Goal: Task Accomplishment & Management: Manage account settings

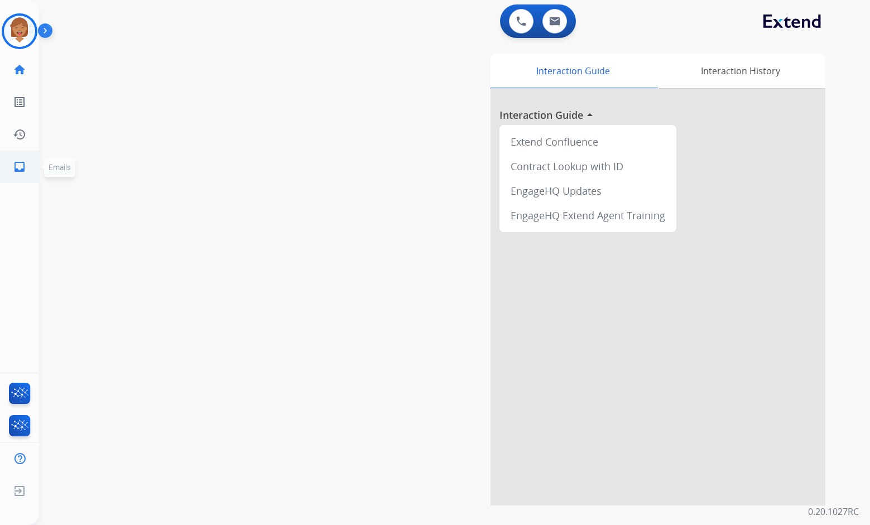
click at [20, 169] on mat-icon "inbox" at bounding box center [19, 166] width 13 height 13
select select "**********"
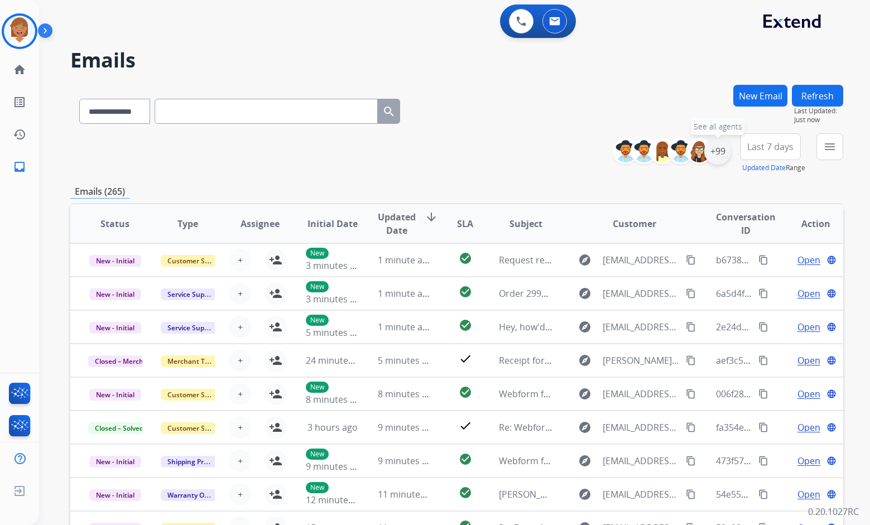
click at [711, 154] on div "+99" at bounding box center [717, 151] width 27 height 27
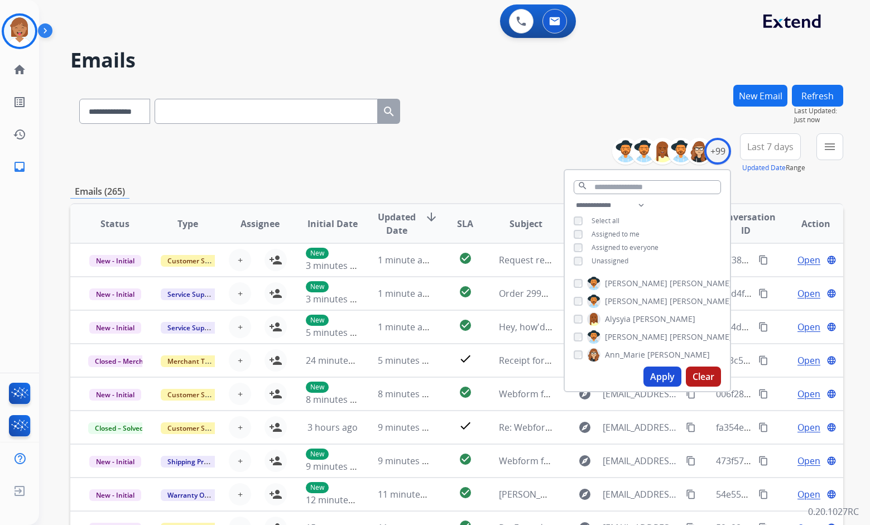
click at [658, 374] on button "Apply" at bounding box center [662, 377] width 38 height 20
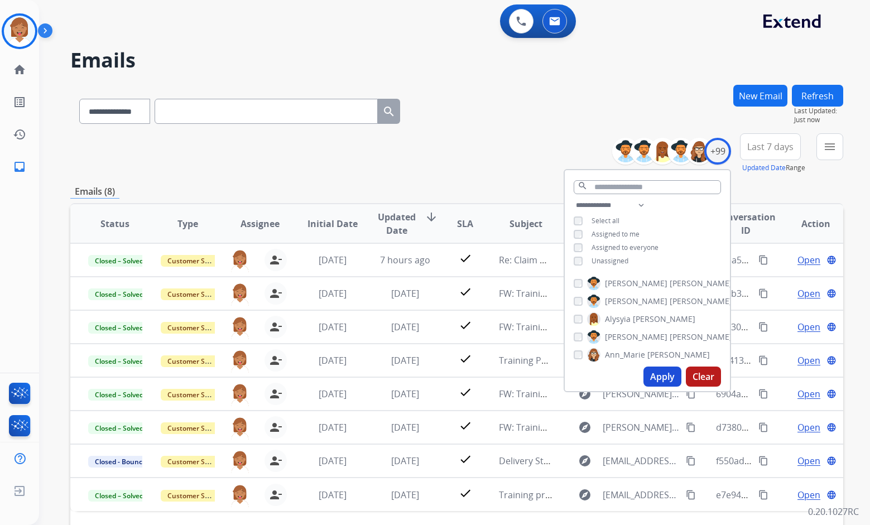
click at [759, 146] on span "Last 7 days" at bounding box center [770, 147] width 46 height 4
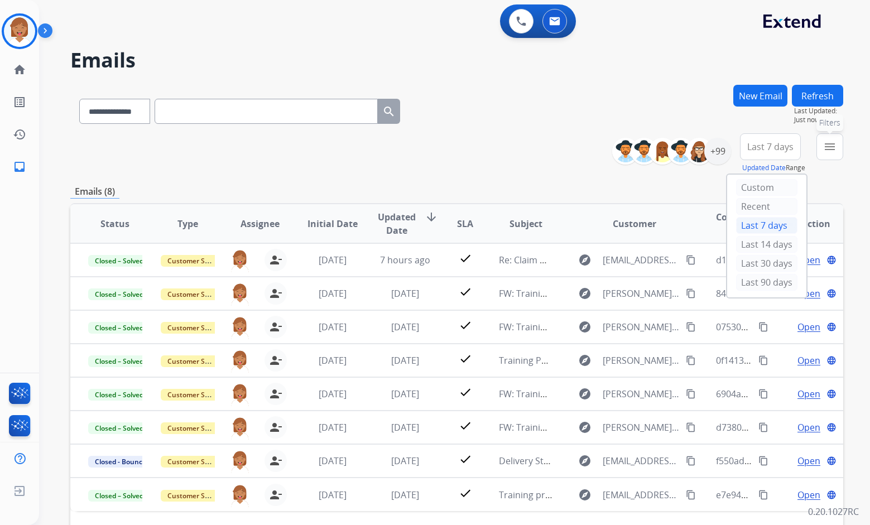
click at [827, 145] on mat-icon "menu" at bounding box center [829, 146] width 13 height 13
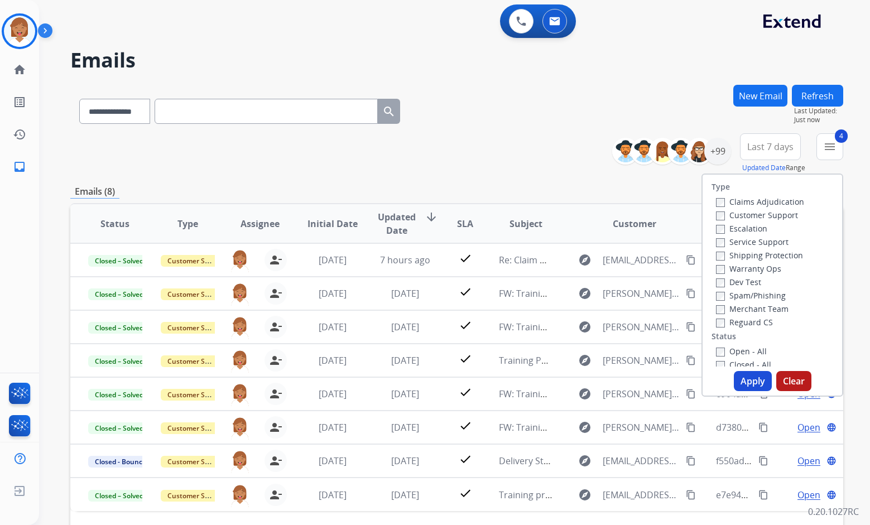
click at [745, 379] on button "Apply" at bounding box center [753, 381] width 38 height 20
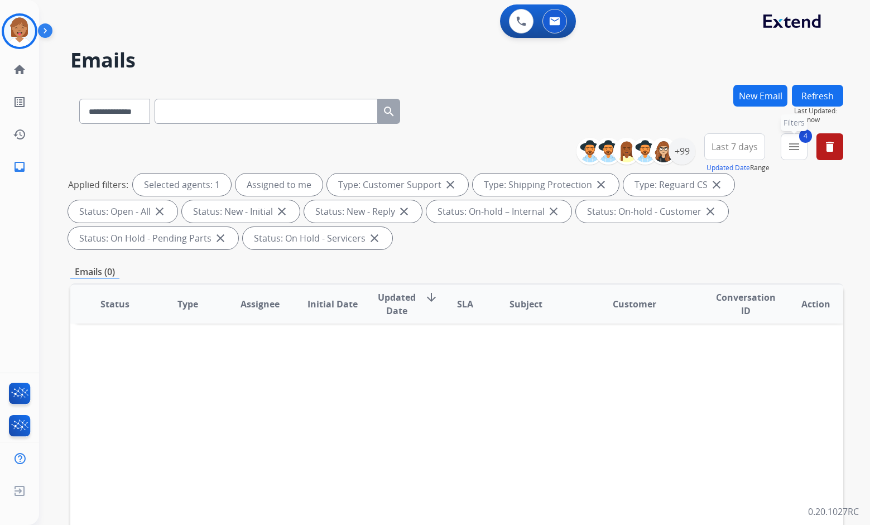
click at [788, 149] on mat-icon "menu" at bounding box center [793, 146] width 13 height 13
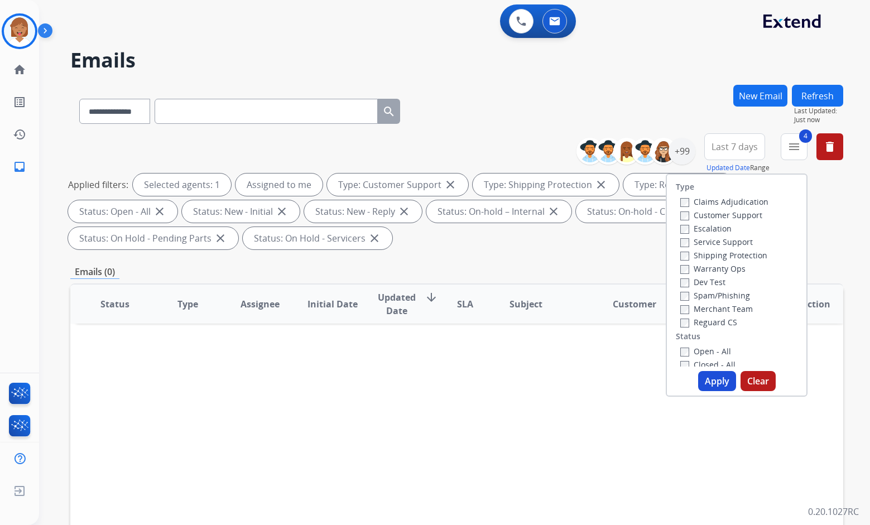
click at [713, 385] on button "Apply" at bounding box center [717, 381] width 38 height 20
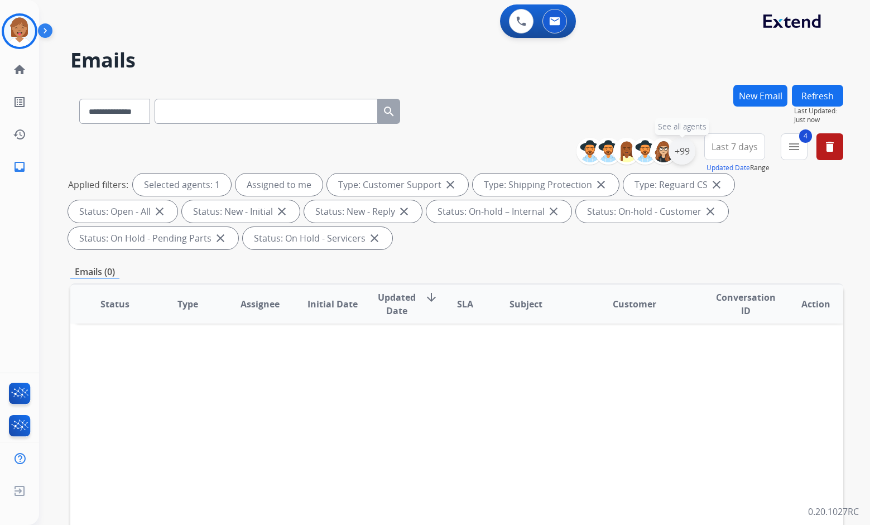
click at [672, 153] on div "+99" at bounding box center [681, 151] width 27 height 27
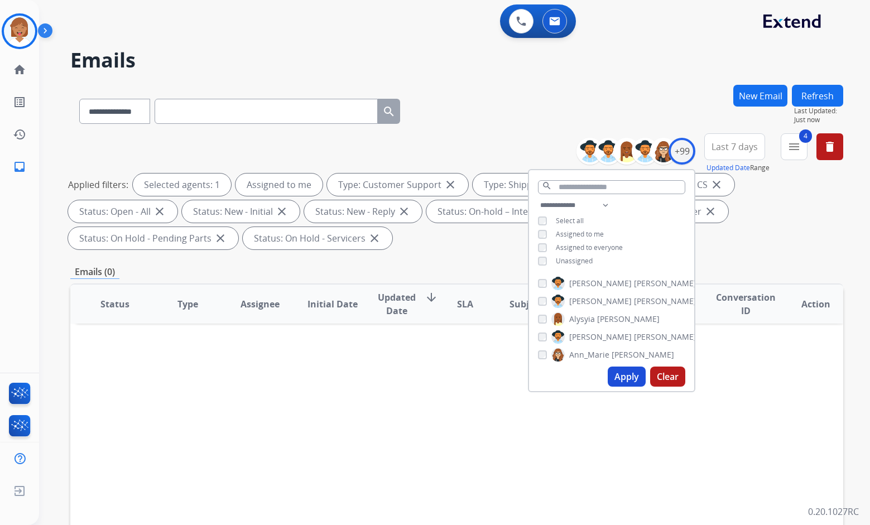
click at [762, 222] on div "Applied filters: Selected agents: 1 Assigned to me Type: Customer Support close…" at bounding box center [454, 212] width 773 height 76
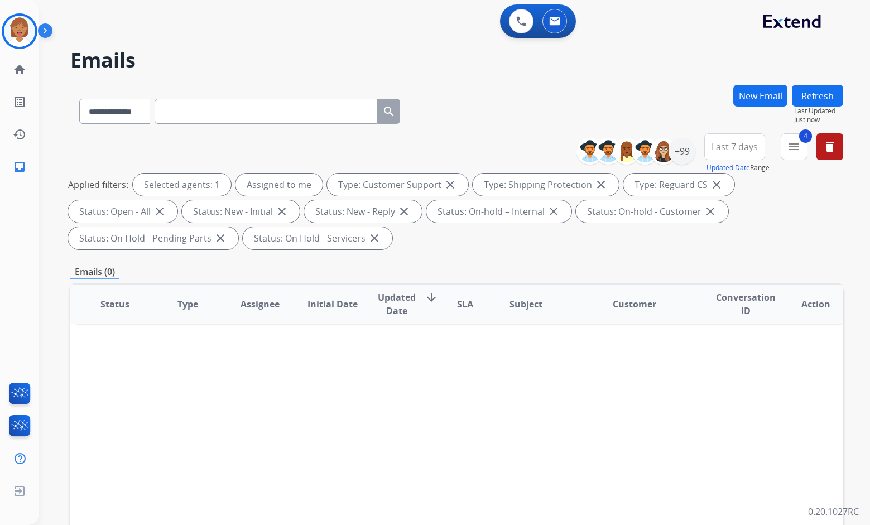
click at [729, 147] on span "Last 7 days" at bounding box center [734, 147] width 46 height 4
click at [787, 204] on div "Applied filters: Selected agents: 1 Assigned to me Type: Customer Support close…" at bounding box center [454, 212] width 773 height 76
click at [792, 147] on mat-icon "menu" at bounding box center [793, 146] width 13 height 13
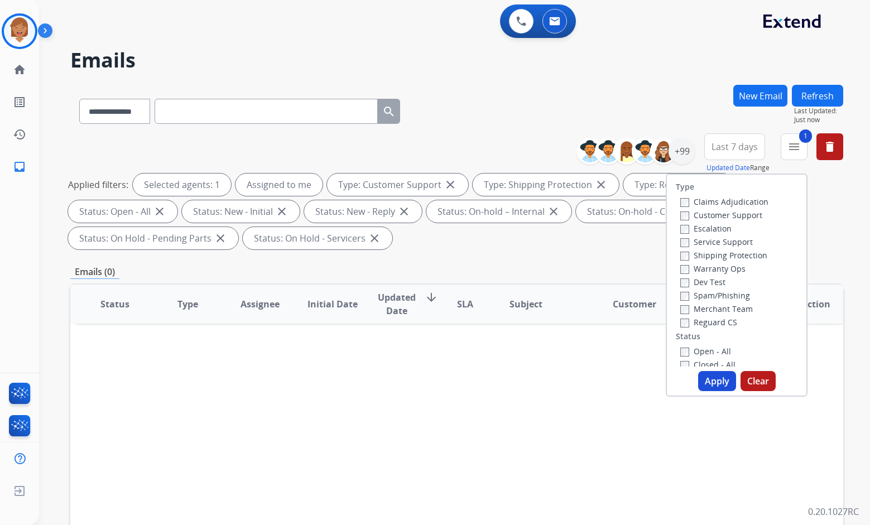
click at [713, 382] on button "Apply" at bounding box center [717, 381] width 38 height 20
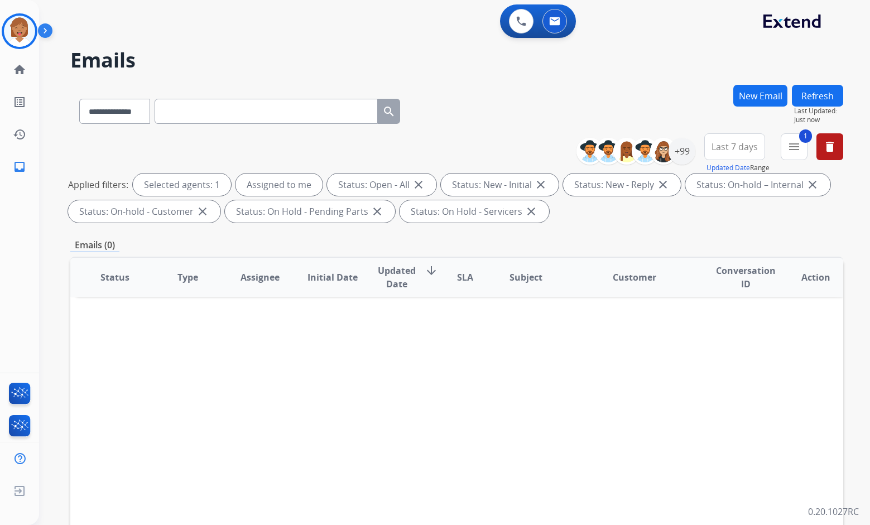
click at [275, 37] on div "0 Voice Interactions 0 Email Interactions" at bounding box center [447, 22] width 791 height 36
click at [13, 37] on img at bounding box center [19, 31] width 31 height 31
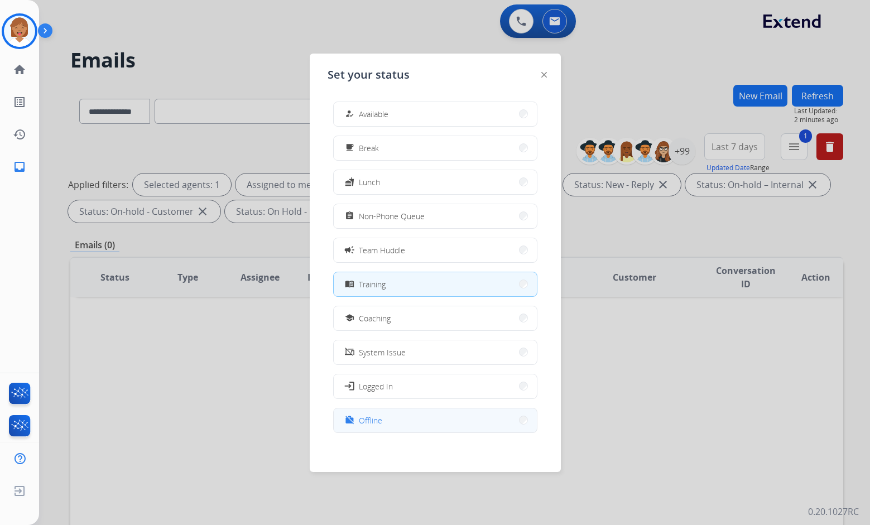
drag, startPoint x: 424, startPoint y: 387, endPoint x: 429, endPoint y: 418, distance: 31.0
click at [429, 418] on div "how_to_reg Available free_breakfast Break fastfood Lunch assignment Non-Phone Q…" at bounding box center [435, 269] width 215 height 352
click at [429, 417] on button "work_off Offline" at bounding box center [435, 420] width 203 height 24
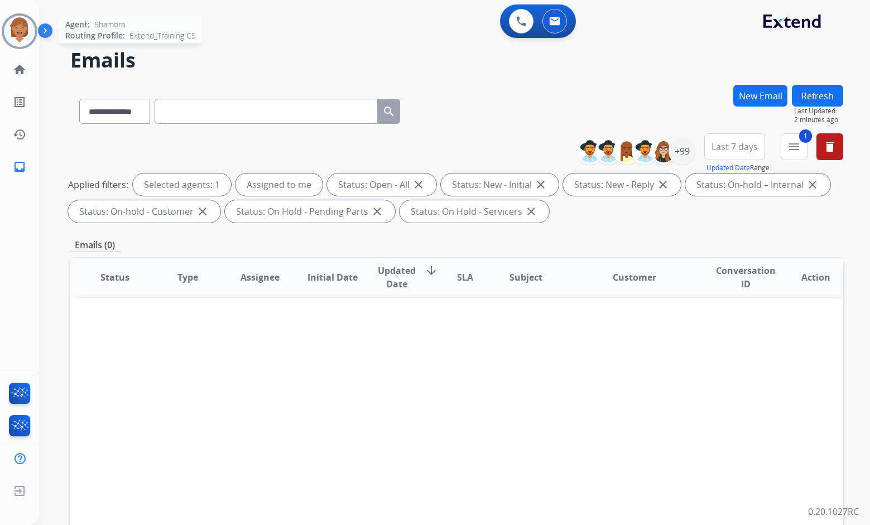
click at [20, 36] on img at bounding box center [19, 31] width 31 height 31
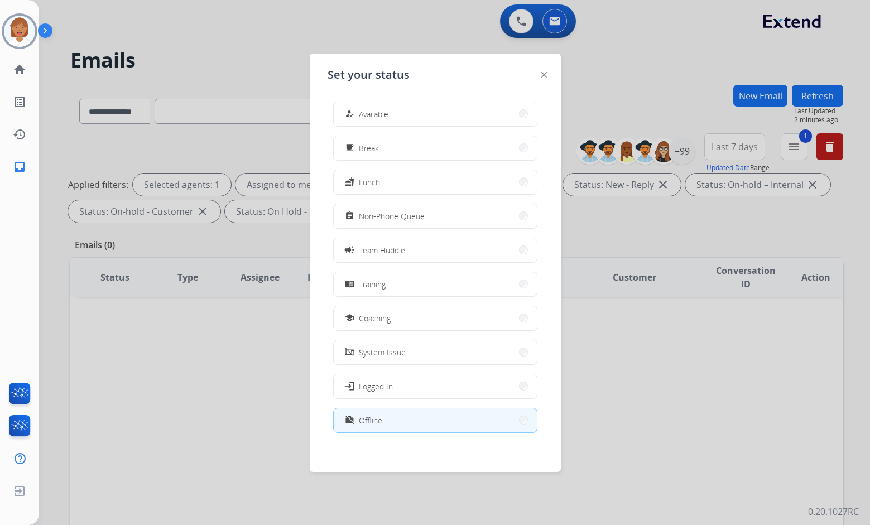
click at [268, 52] on div at bounding box center [435, 262] width 870 height 525
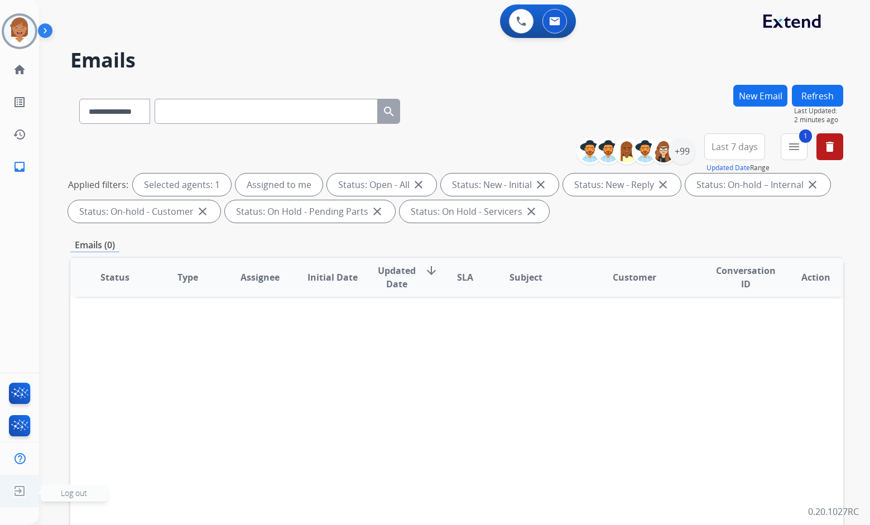
click at [21, 488] on img at bounding box center [19, 490] width 20 height 21
